Goal: Check status: Check status

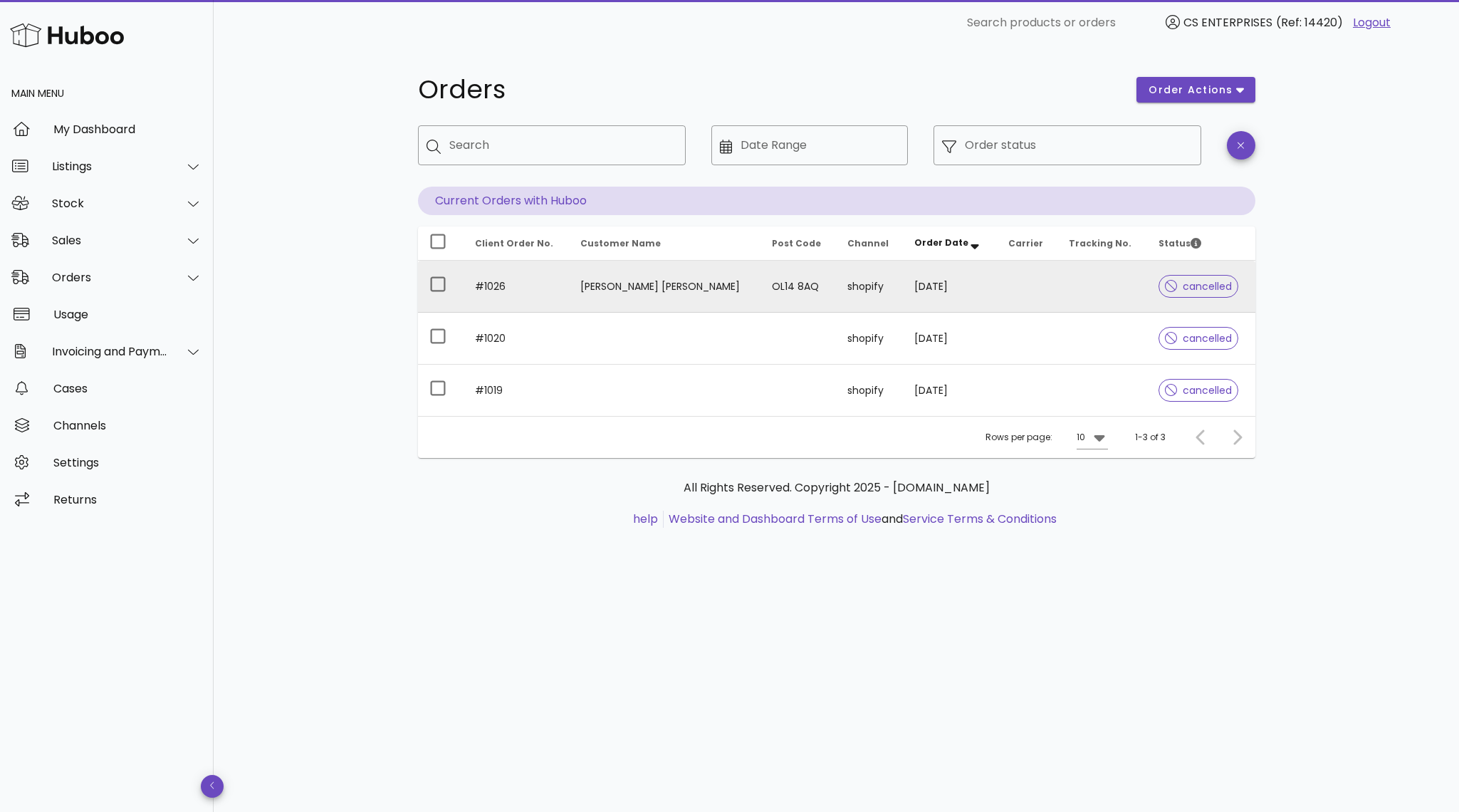
click at [1171, 285] on div at bounding box center [1174, 286] width 18 height 14
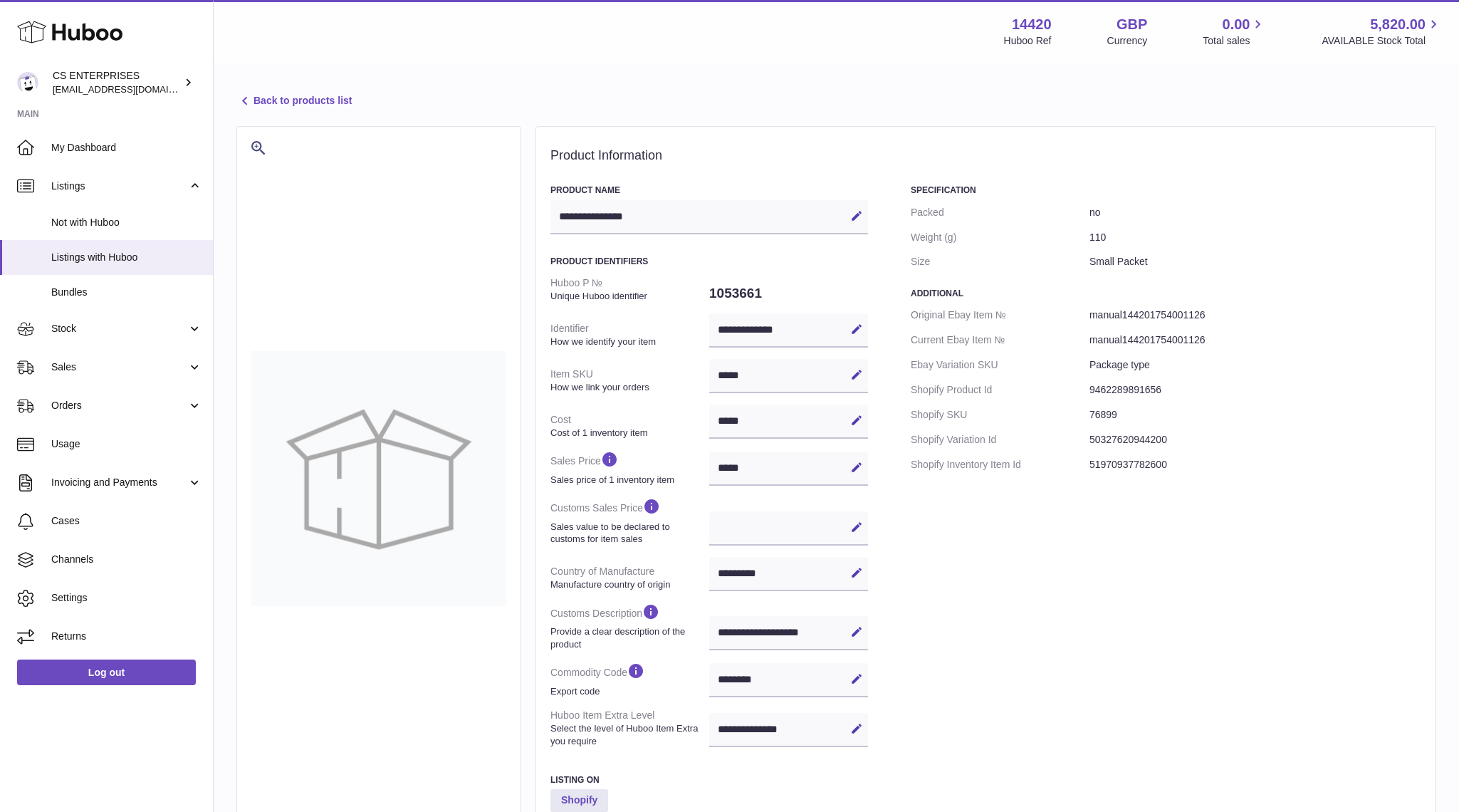
select select "***"
select select "****"
click at [88, 220] on span "Not with Huboo" at bounding box center [126, 223] width 151 height 14
click at [73, 359] on link "Sales" at bounding box center [107, 368] width 213 height 39
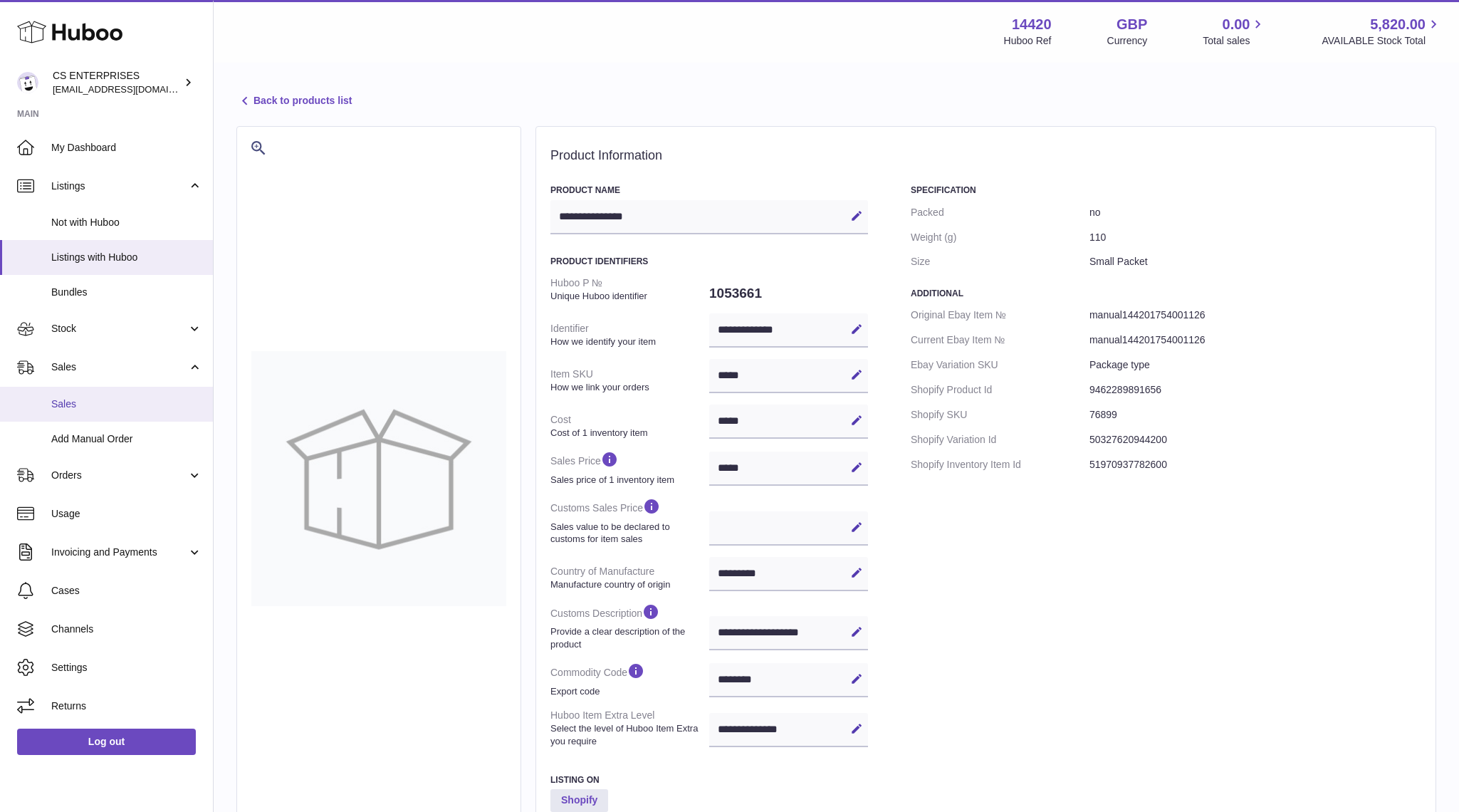
click at [75, 407] on span "Sales" at bounding box center [126, 404] width 151 height 14
click at [87, 478] on span "Orders" at bounding box center [119, 476] width 136 height 14
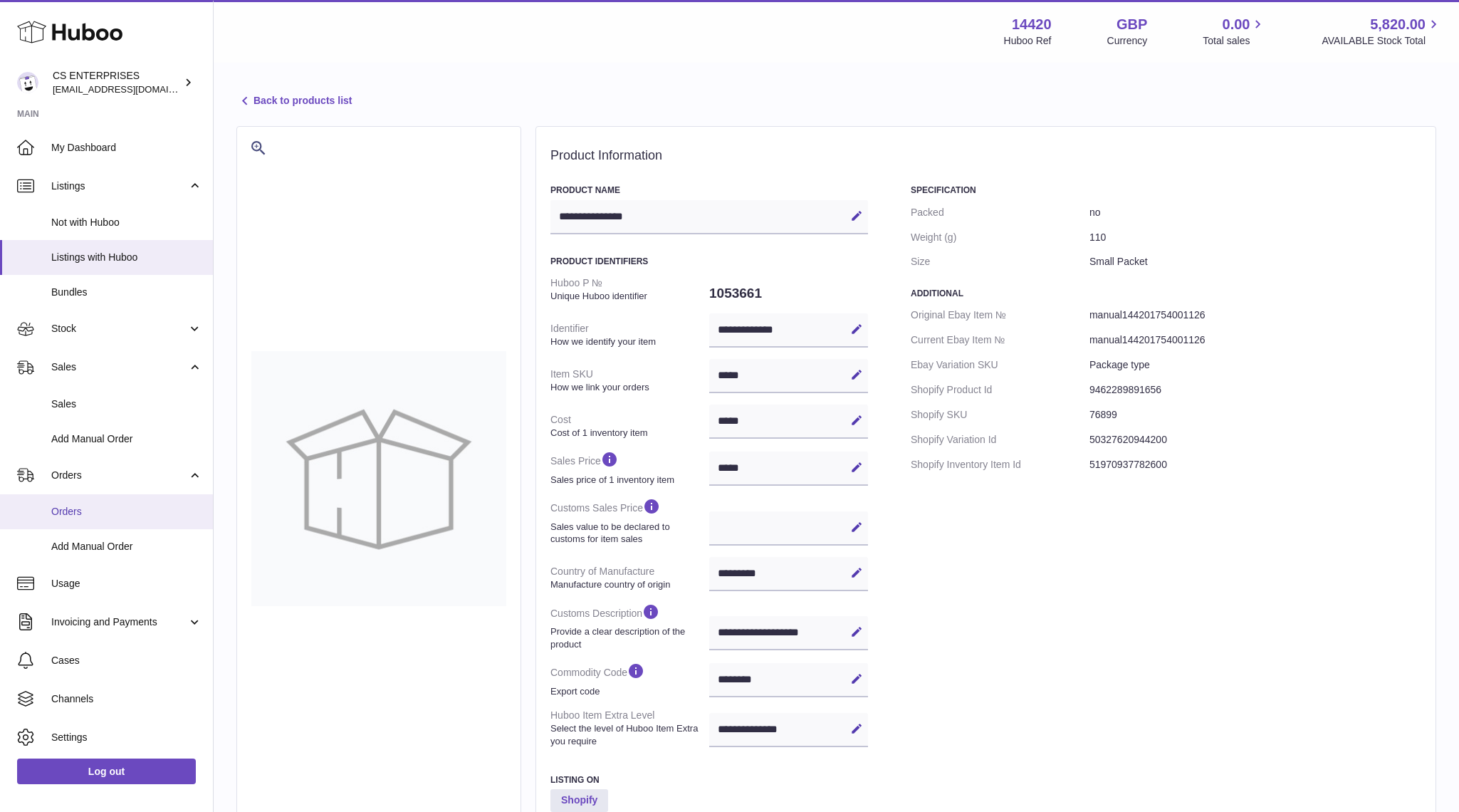
click at [78, 522] on link "Orders" at bounding box center [107, 511] width 213 height 35
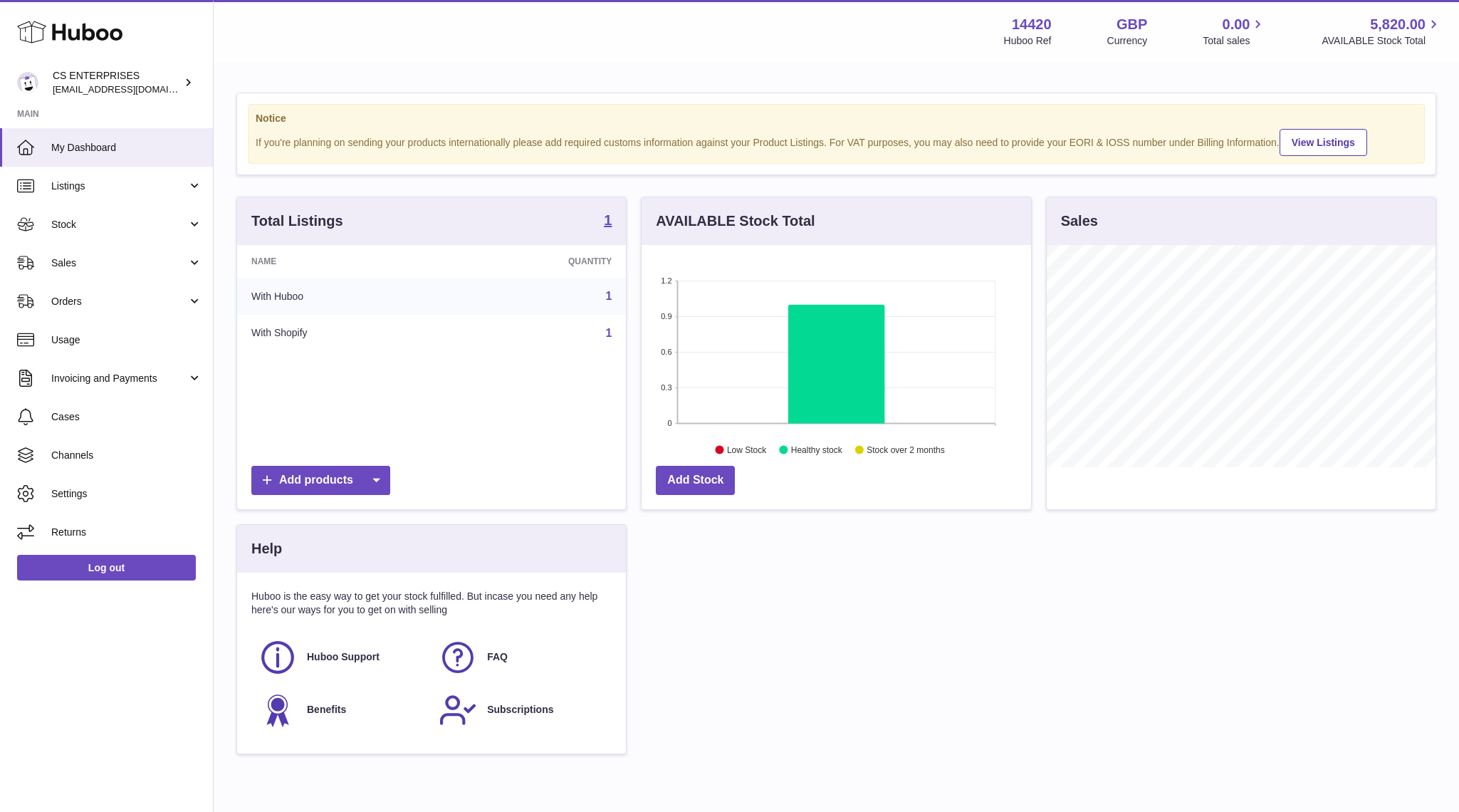
scroll to position [222, 389]
click at [100, 296] on span "Orders" at bounding box center [119, 301] width 136 height 14
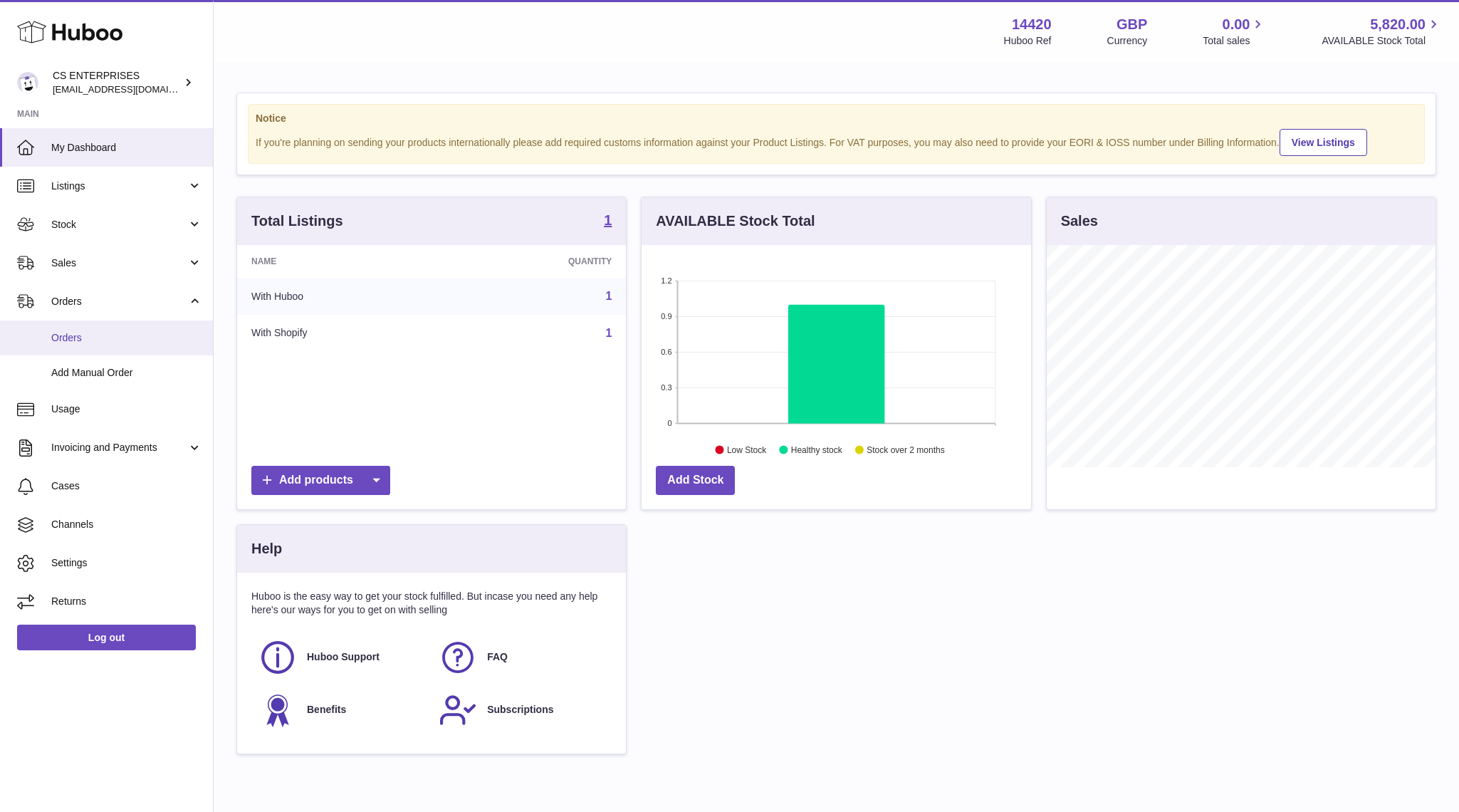
click at [94, 344] on link "Orders" at bounding box center [107, 338] width 213 height 35
